Goal: Download file/media

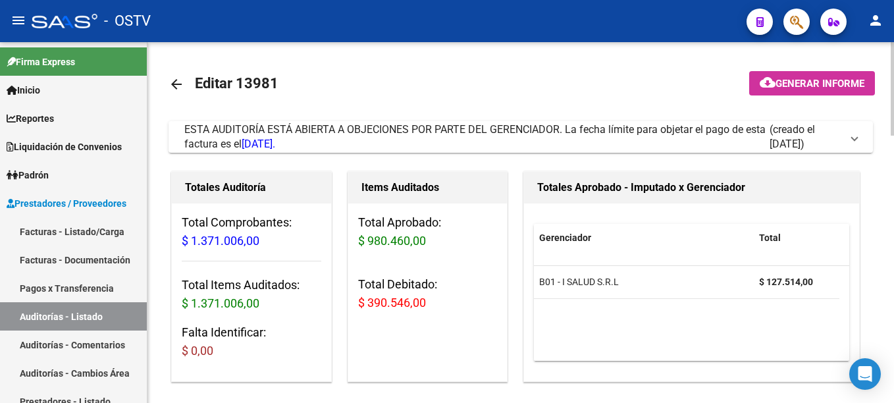
scroll to position [527, 0]
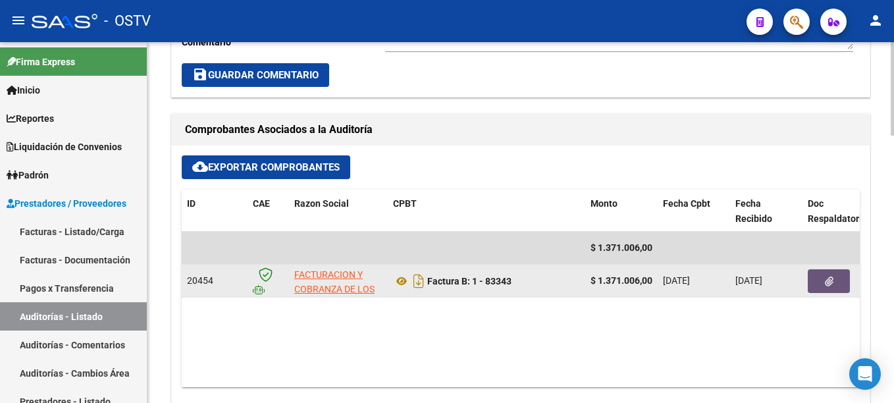
click at [817, 275] on button "button" at bounding box center [829, 281] width 42 height 24
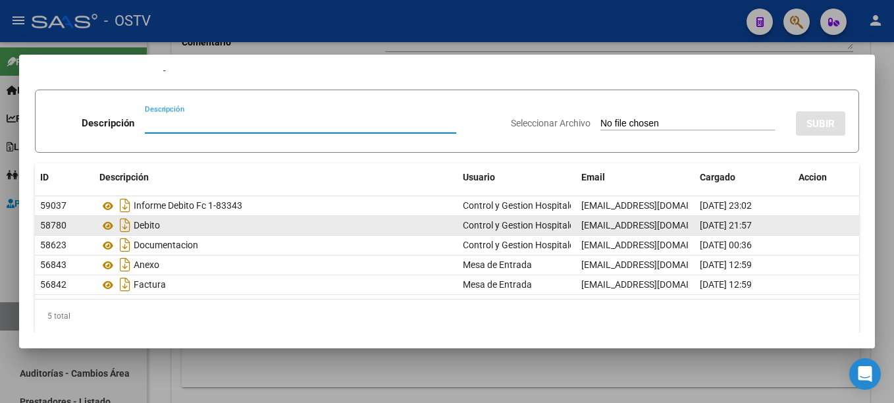
scroll to position [30, 0]
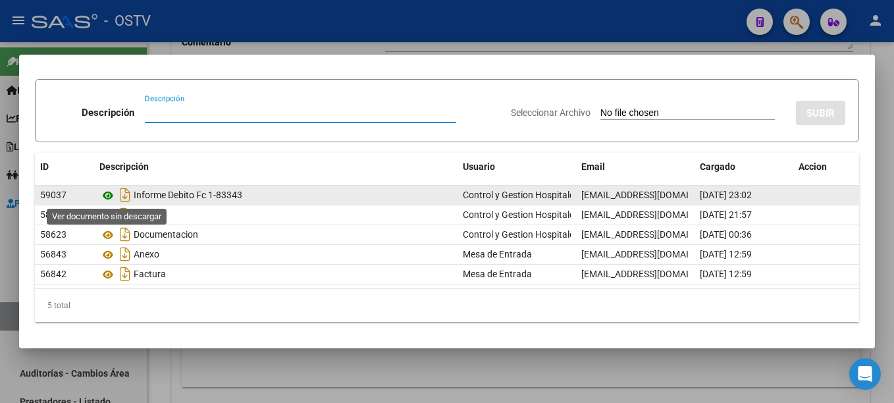
click at [104, 195] on icon at bounding box center [107, 196] width 17 height 16
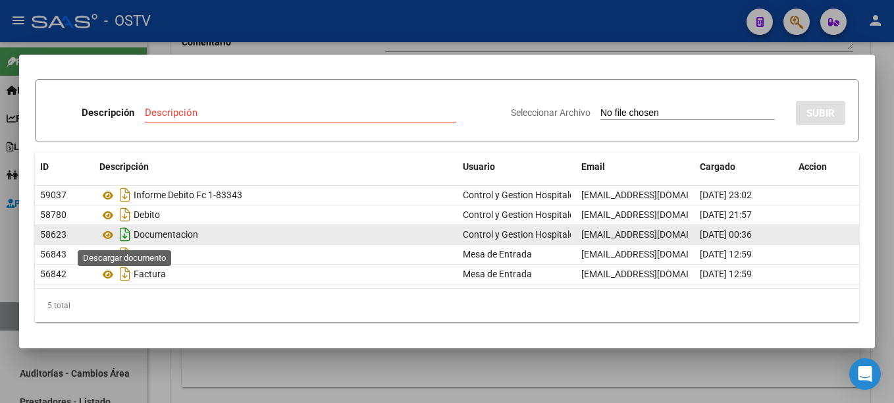
click at [121, 236] on icon "Descargar documento" at bounding box center [125, 234] width 17 height 21
click at [109, 234] on icon at bounding box center [107, 235] width 17 height 16
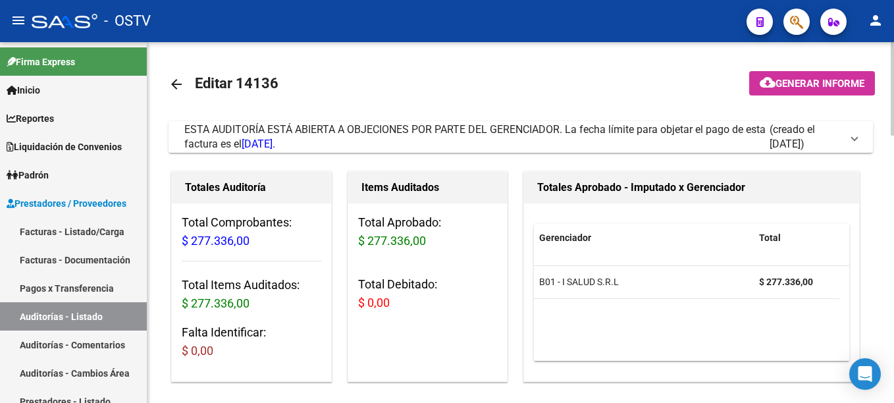
scroll to position [527, 0]
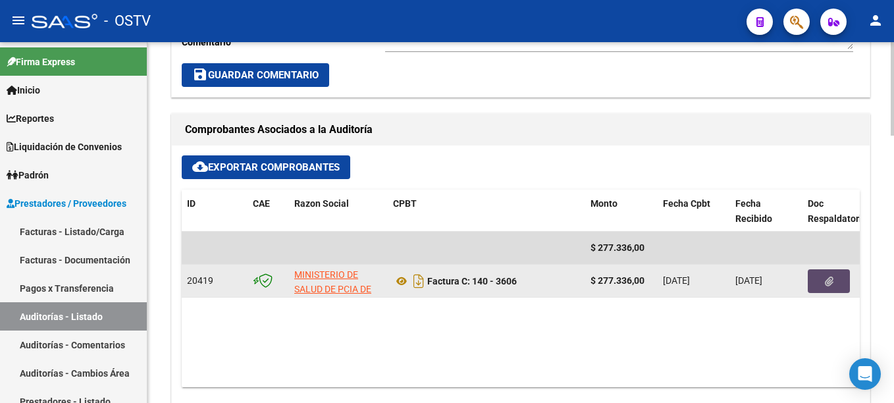
click at [827, 284] on icon "button" at bounding box center [829, 282] width 9 height 10
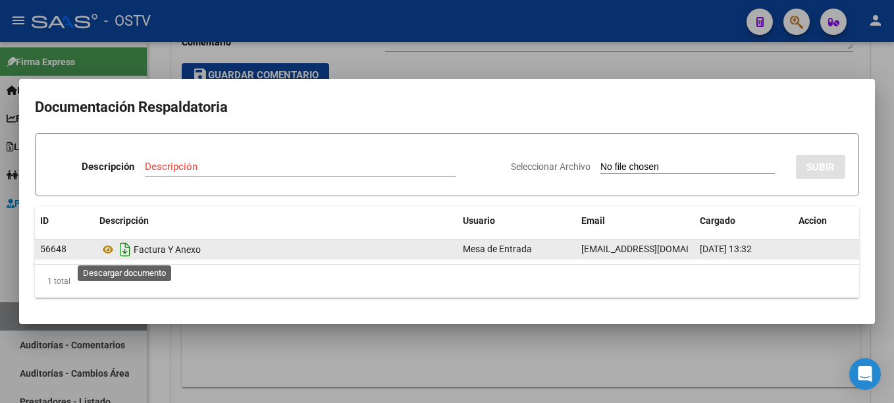
click at [121, 249] on icon "Descargar documento" at bounding box center [125, 249] width 17 height 21
click at [101, 248] on icon at bounding box center [107, 250] width 17 height 16
click at [113, 247] on icon at bounding box center [107, 250] width 17 height 16
click at [107, 250] on icon at bounding box center [107, 250] width 17 height 16
click at [101, 248] on icon at bounding box center [107, 250] width 17 height 16
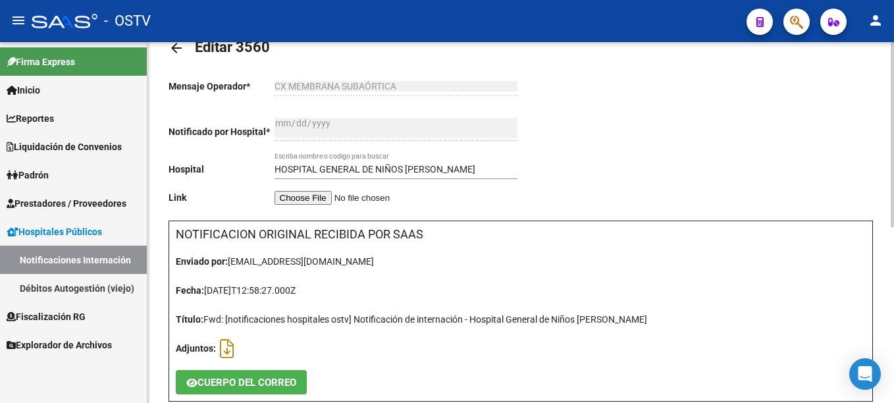
scroll to position [66, 0]
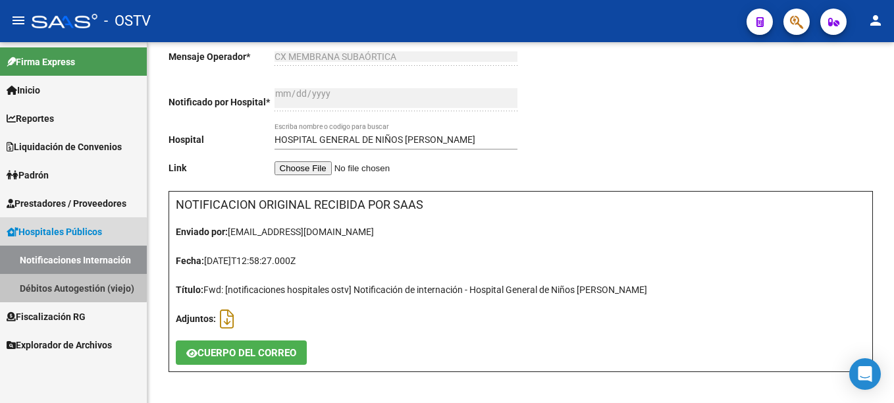
click at [57, 283] on link "Débitos Autogestión (viejo)" at bounding box center [73, 288] width 147 height 28
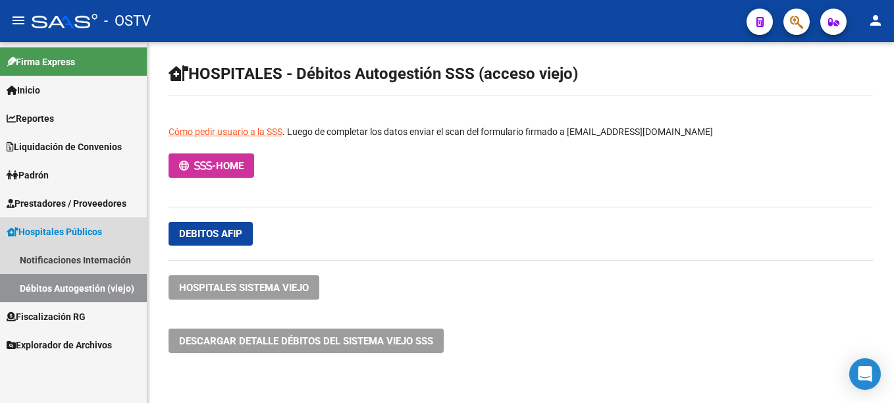
click at [54, 234] on span "Hospitales Públicos" at bounding box center [55, 232] width 96 height 14
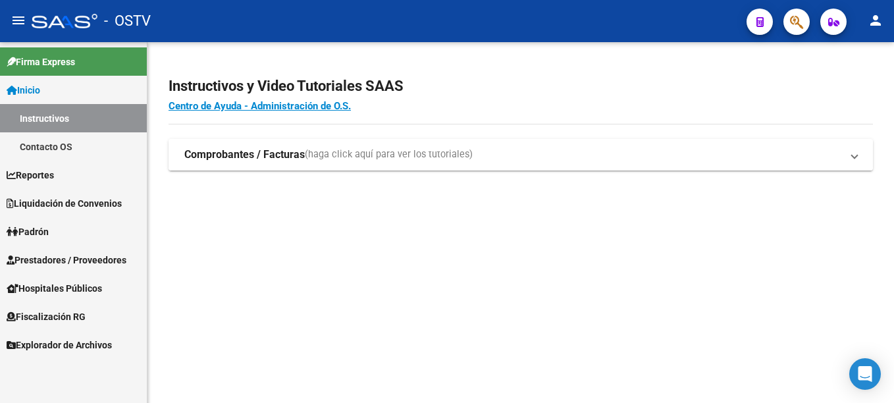
click at [283, 150] on strong "Comprobantes / Facturas" at bounding box center [244, 155] width 121 height 14
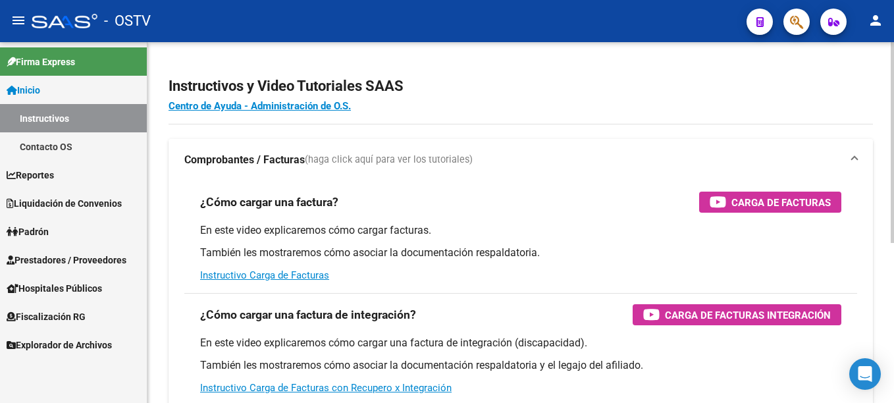
click at [283, 150] on mat-expansion-panel-header "Comprobantes / Facturas (haga click aquí para ver los tutoriales)" at bounding box center [521, 160] width 705 height 42
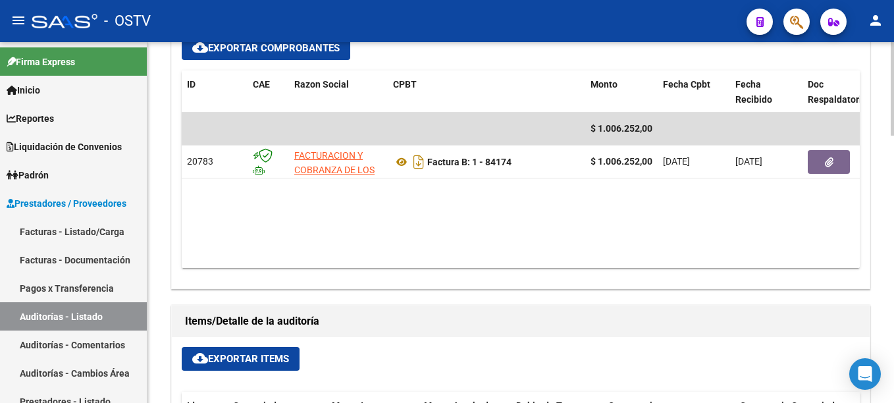
scroll to position [659, 0]
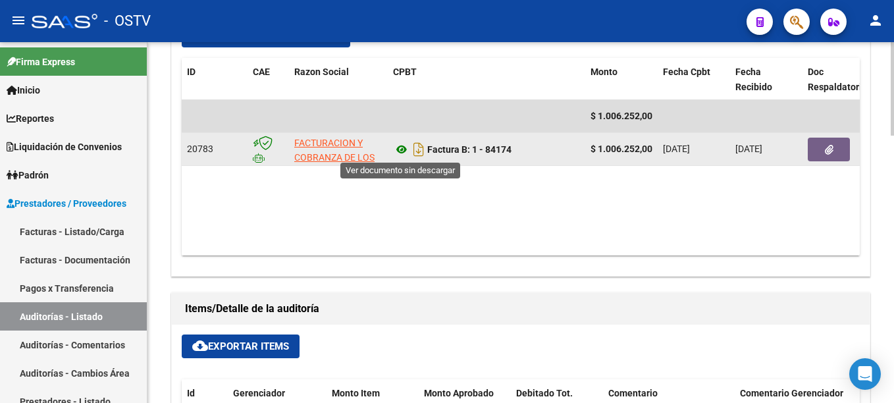
click at [399, 144] on icon at bounding box center [401, 150] width 17 height 16
